Goal: Task Accomplishment & Management: Use online tool/utility

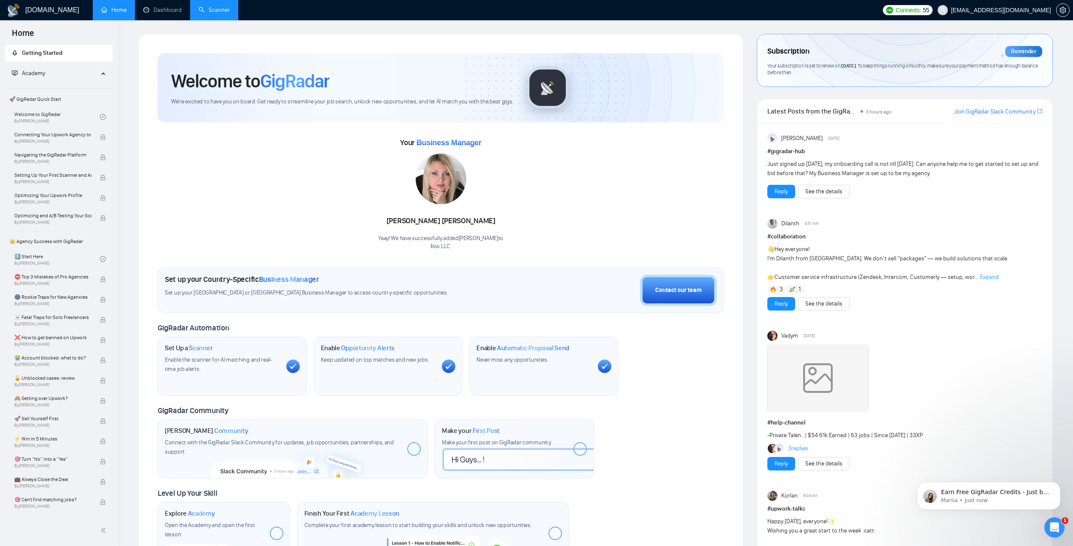
click at [212, 12] on link "Scanner" at bounding box center [214, 9] width 31 height 7
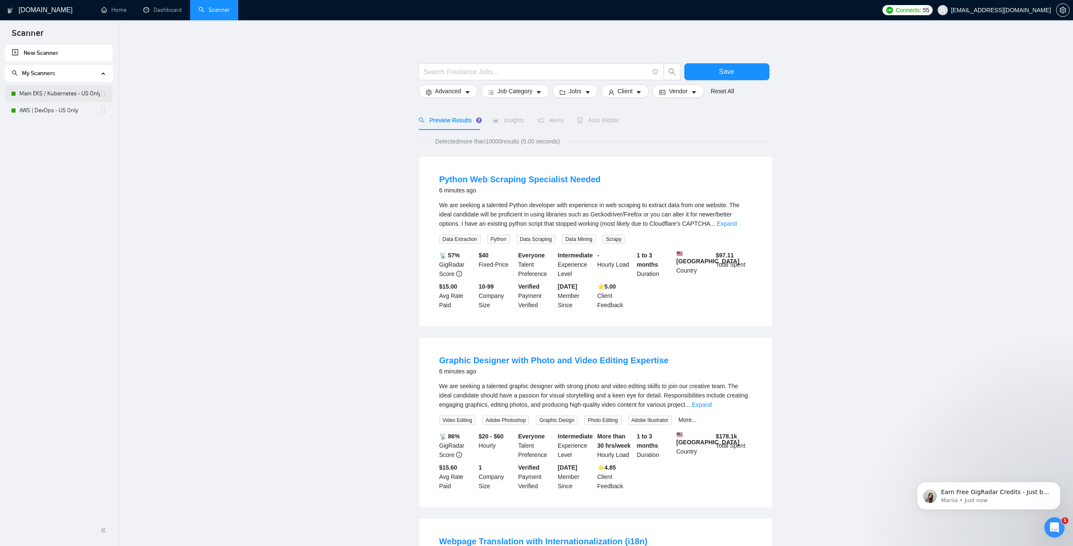
click at [65, 94] on link "Main EKS / Kubernetes - US Only" at bounding box center [59, 93] width 81 height 17
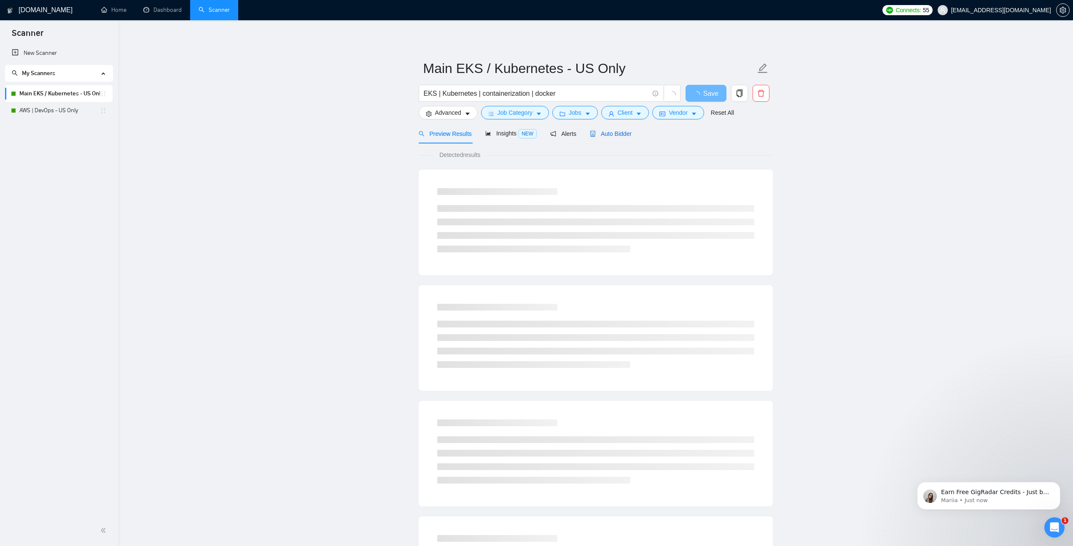
click at [614, 134] on span "Auto Bidder" at bounding box center [611, 133] width 42 height 7
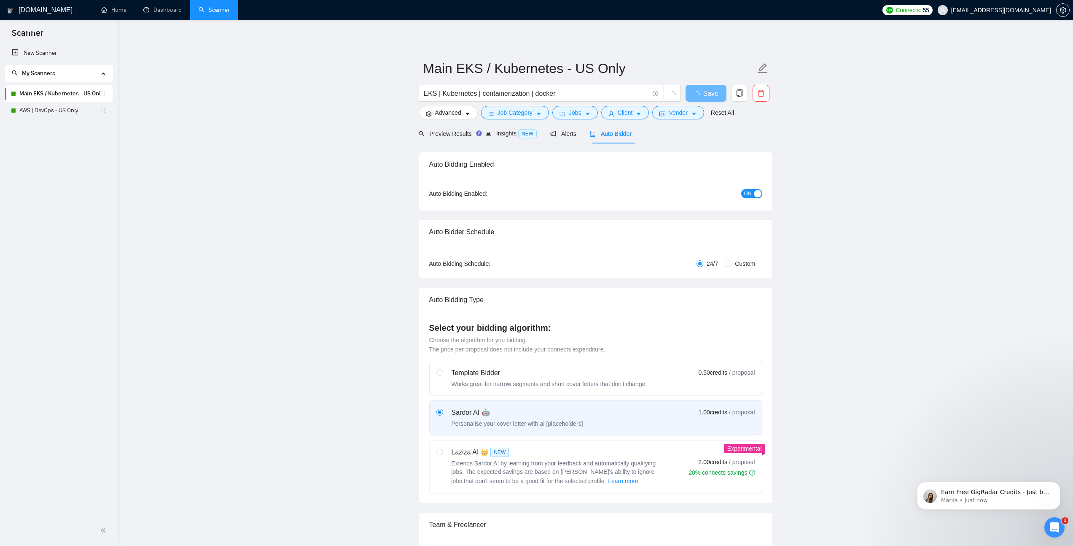
checkbox input "true"
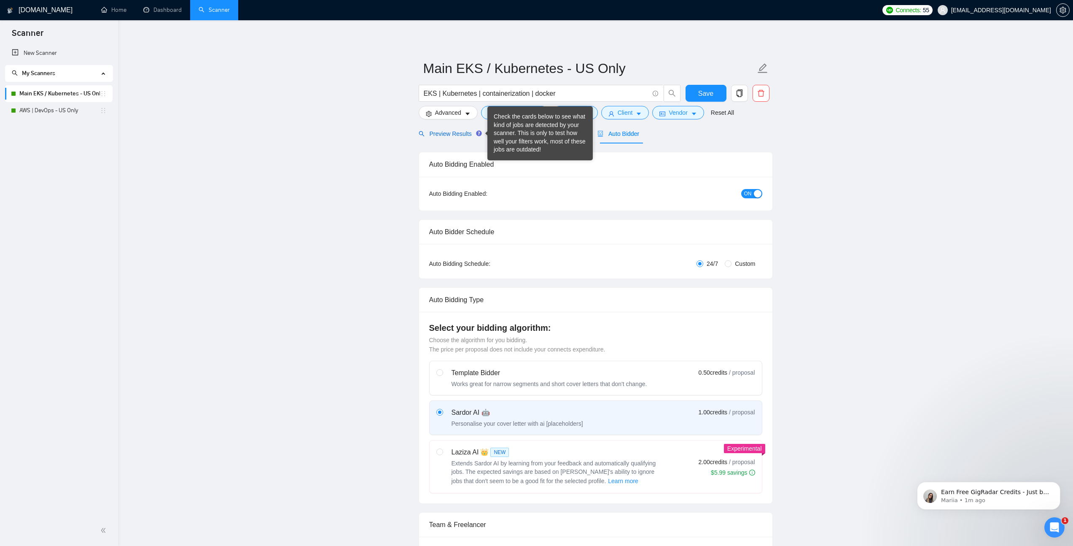
click at [448, 136] on span "Preview Results" at bounding box center [449, 133] width 61 height 7
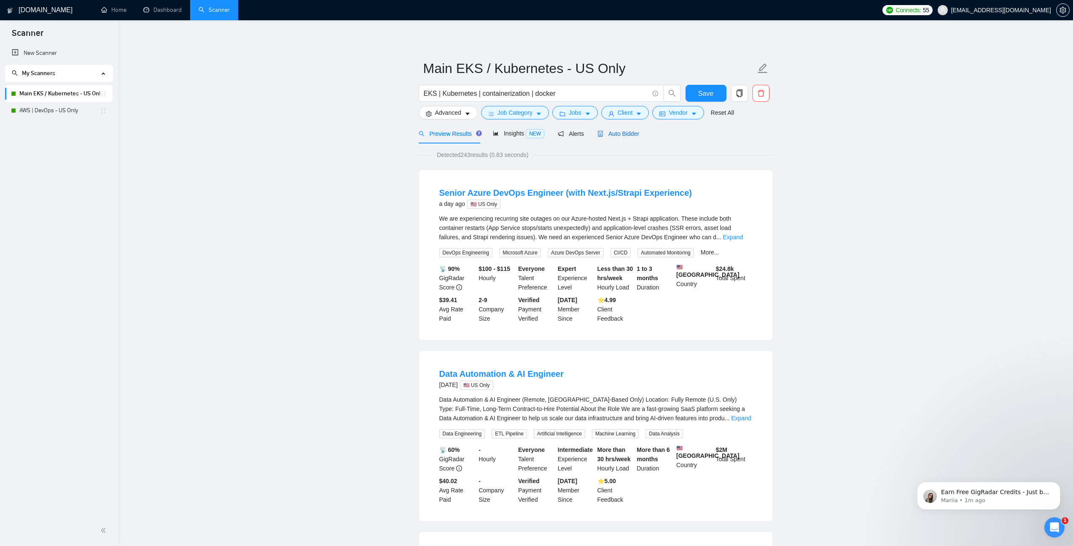
click at [623, 138] on div "Auto Bidder" at bounding box center [619, 133] width 42 height 9
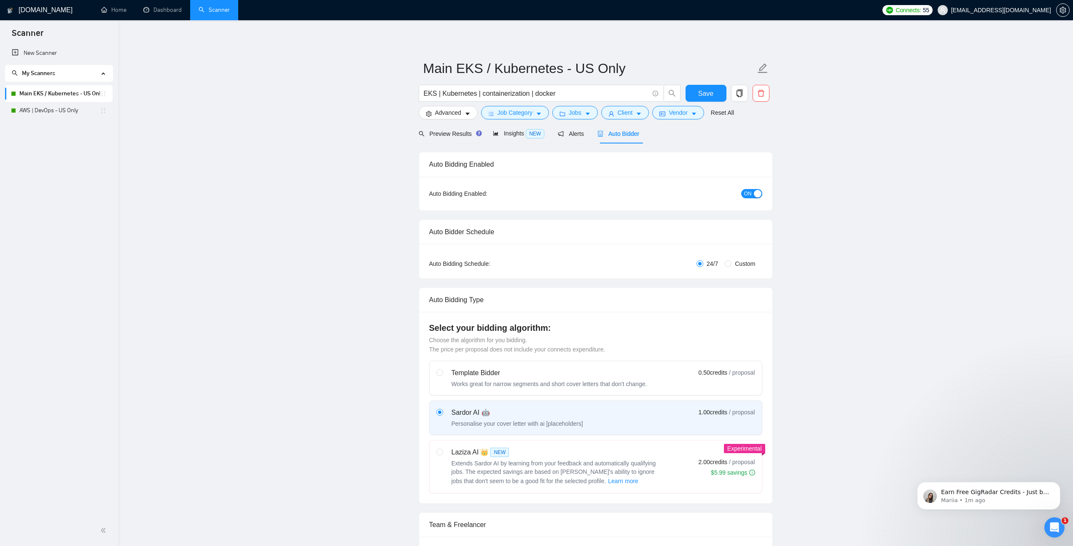
checkbox input "true"
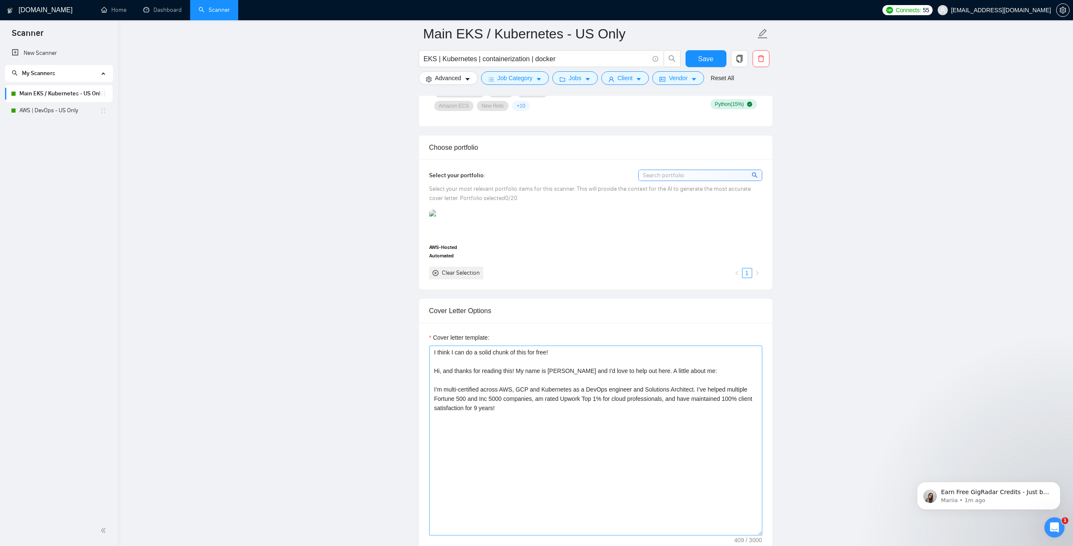
scroll to position [716, 0]
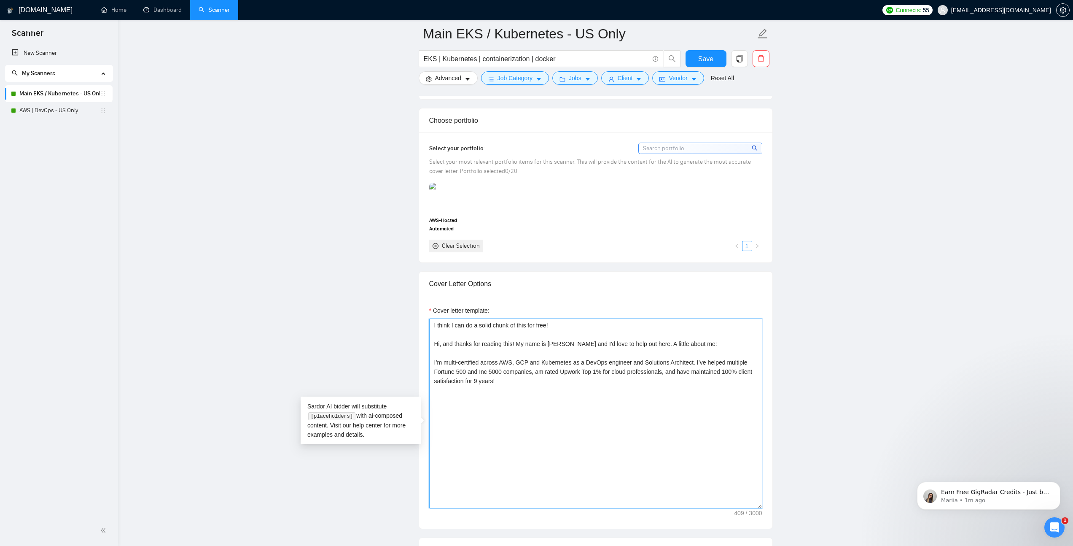
drag, startPoint x: 434, startPoint y: 357, endPoint x: 438, endPoint y: 336, distance: 22.0
click at [428, 337] on div "Cover letter template: I think I can do a solid chunk of this for free! Hi, and…" at bounding box center [595, 412] width 353 height 233
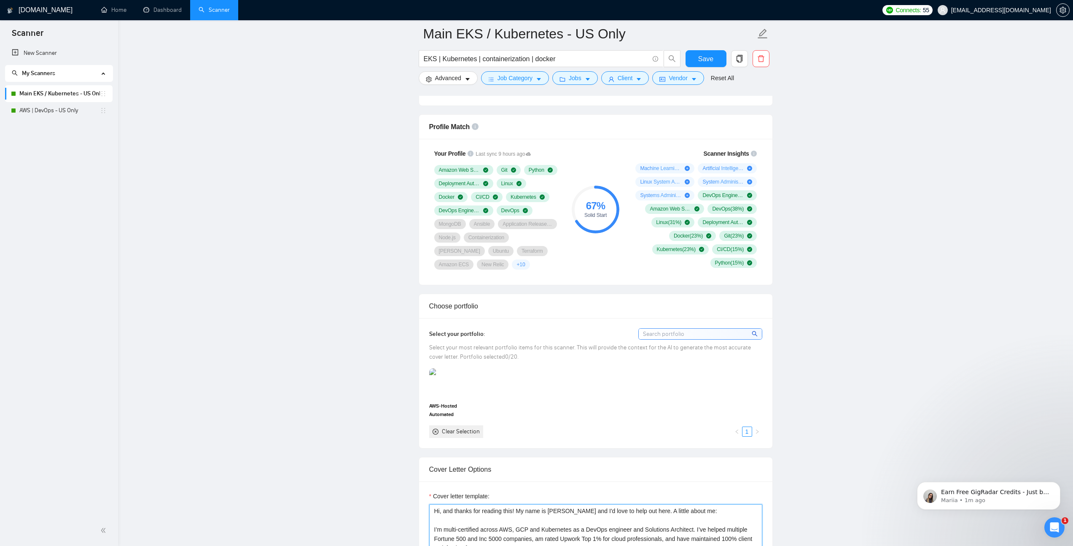
scroll to position [528, 0]
type textarea "Hi, and thanks for reading this! My name is [PERSON_NAME] and I'd love to help …"
click at [714, 60] on div "Reset all filters" at bounding box center [727, 62] width 46 height 14
click at [700, 55] on span "Save" at bounding box center [705, 59] width 15 height 11
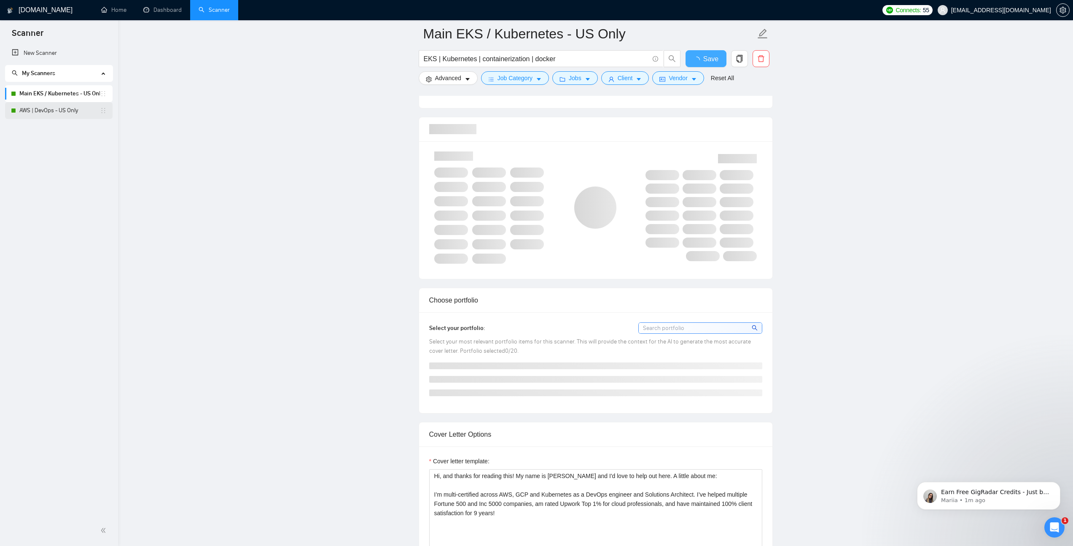
checkbox input "true"
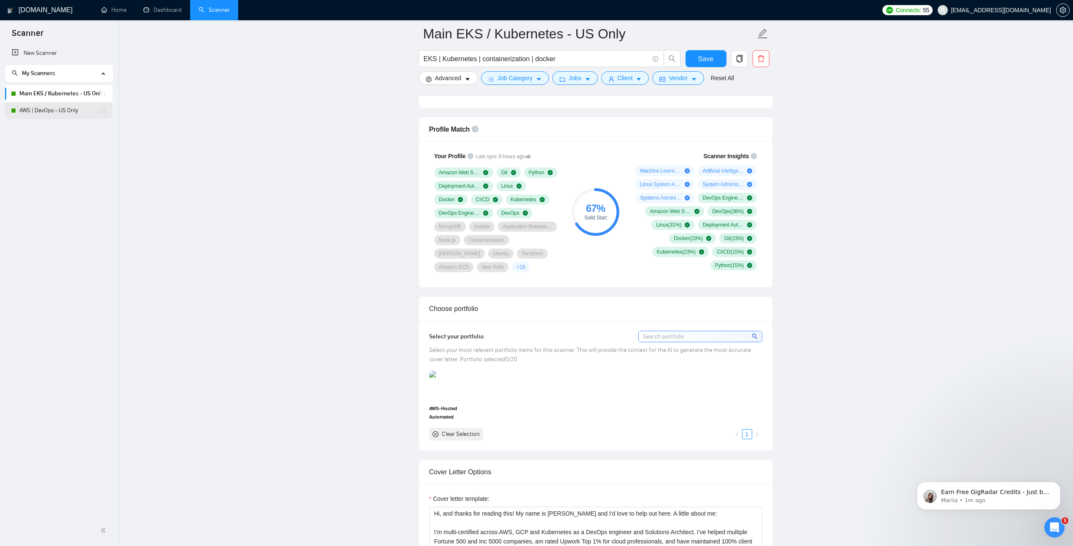
click at [77, 109] on link "AWS | DevOps - US Only" at bounding box center [59, 110] width 81 height 17
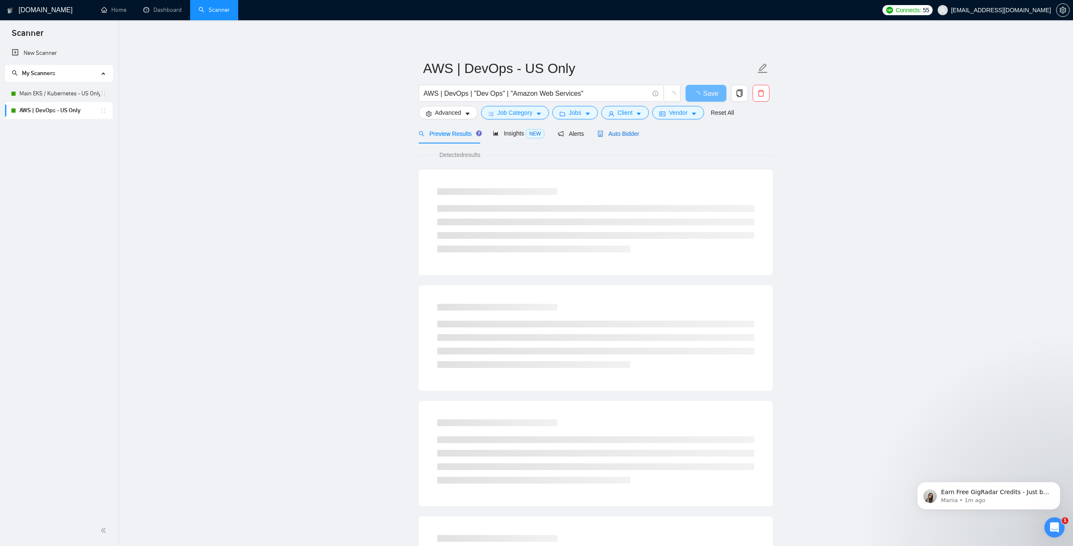
click at [627, 135] on span "Auto Bidder" at bounding box center [619, 133] width 42 height 7
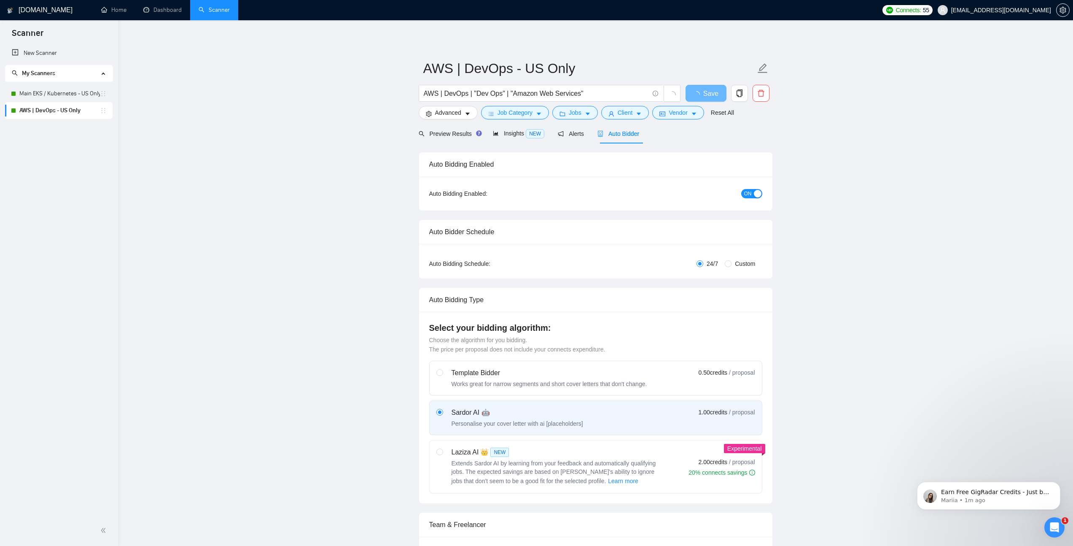
checkbox input "true"
